Goal: Find contact information: Find contact information

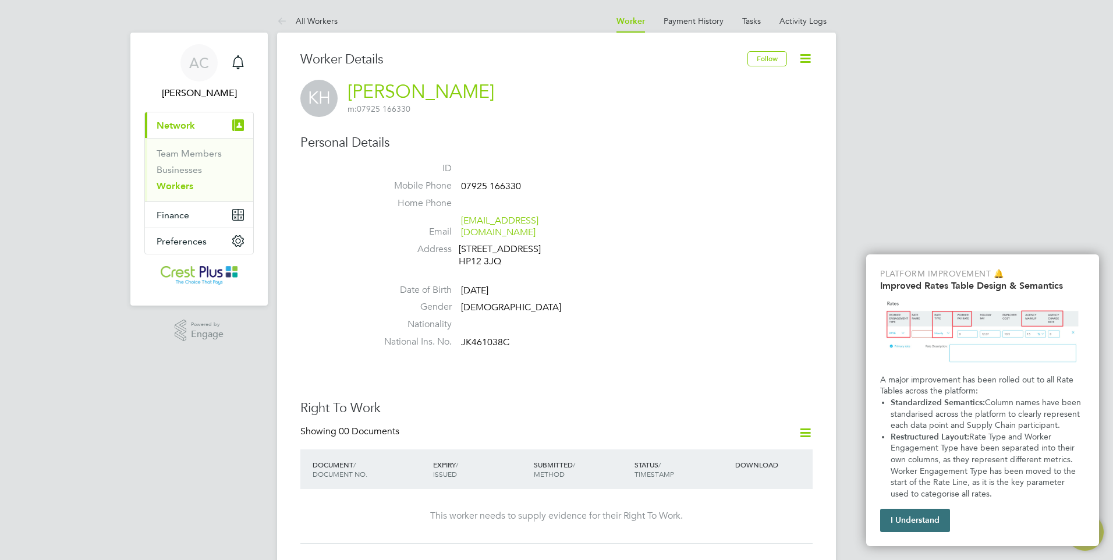
drag, startPoint x: 922, startPoint y: 523, endPoint x: 866, endPoint y: 481, distance: 69.5
click at [922, 523] on button "I Understand" at bounding box center [915, 520] width 70 height 23
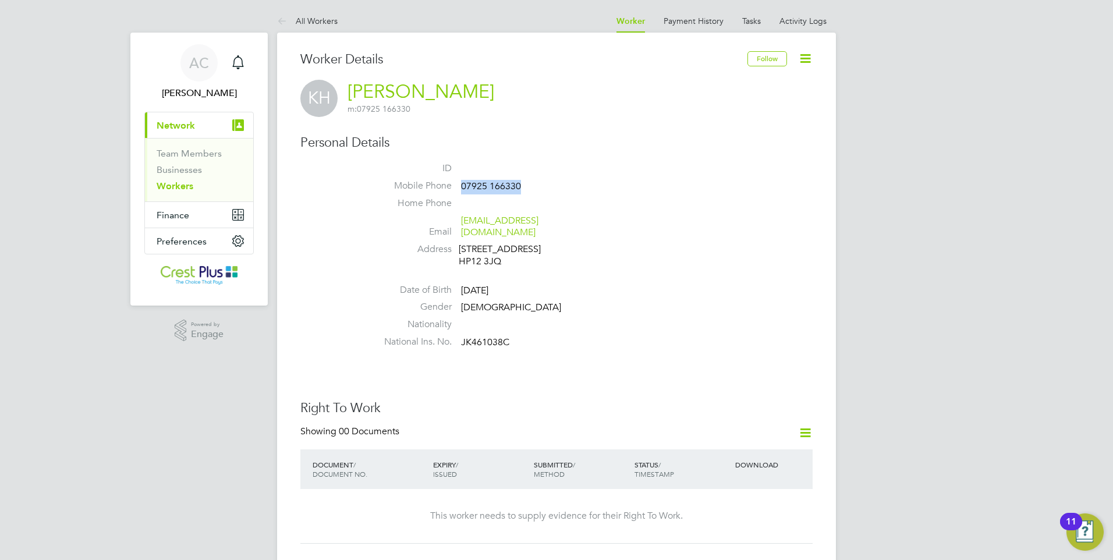
drag, startPoint x: 533, startPoint y: 183, endPoint x: 462, endPoint y: 185, distance: 71.0
click at [462, 185] on li "Mobile Phone [PHONE_NUMBER]" at bounding box center [591, 188] width 442 height 17
copy span "07925 166330"
drag, startPoint x: 526, startPoint y: 226, endPoint x: 463, endPoint y: 226, distance: 63.4
click at [463, 226] on span "[EMAIL_ADDRESS][DOMAIN_NAME]" at bounding box center [516, 227] width 111 height 24
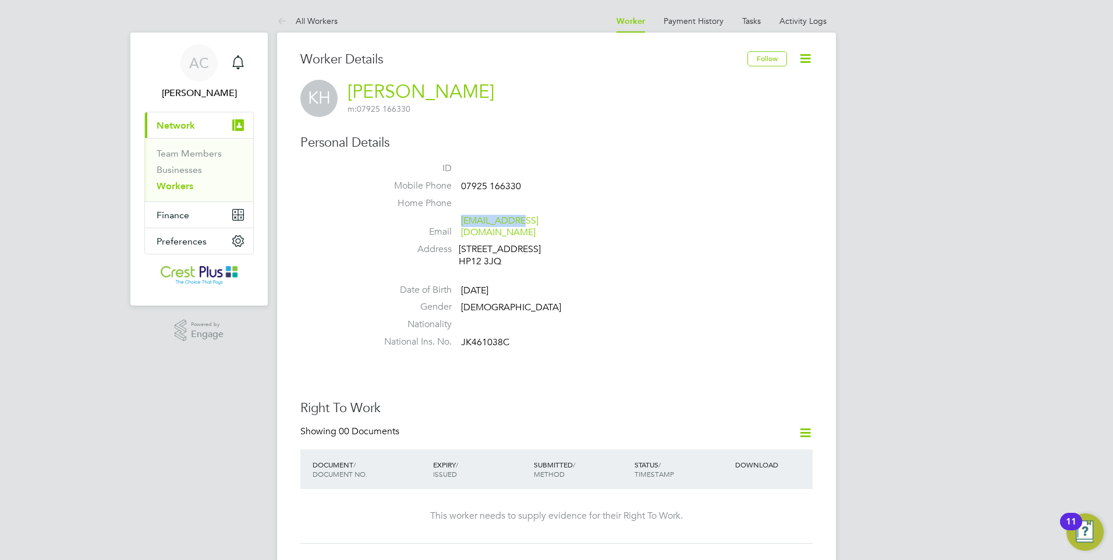
copy link "[EMAIL_ADDRESS][DOMAIN_NAME]"
drag, startPoint x: 511, startPoint y: 333, endPoint x: 463, endPoint y: 333, distance: 47.7
click at [463, 336] on li "National Ins. No. JK461038C" at bounding box center [591, 344] width 442 height 17
copy span "JK461038C"
